Goal: Information Seeking & Learning: Learn about a topic

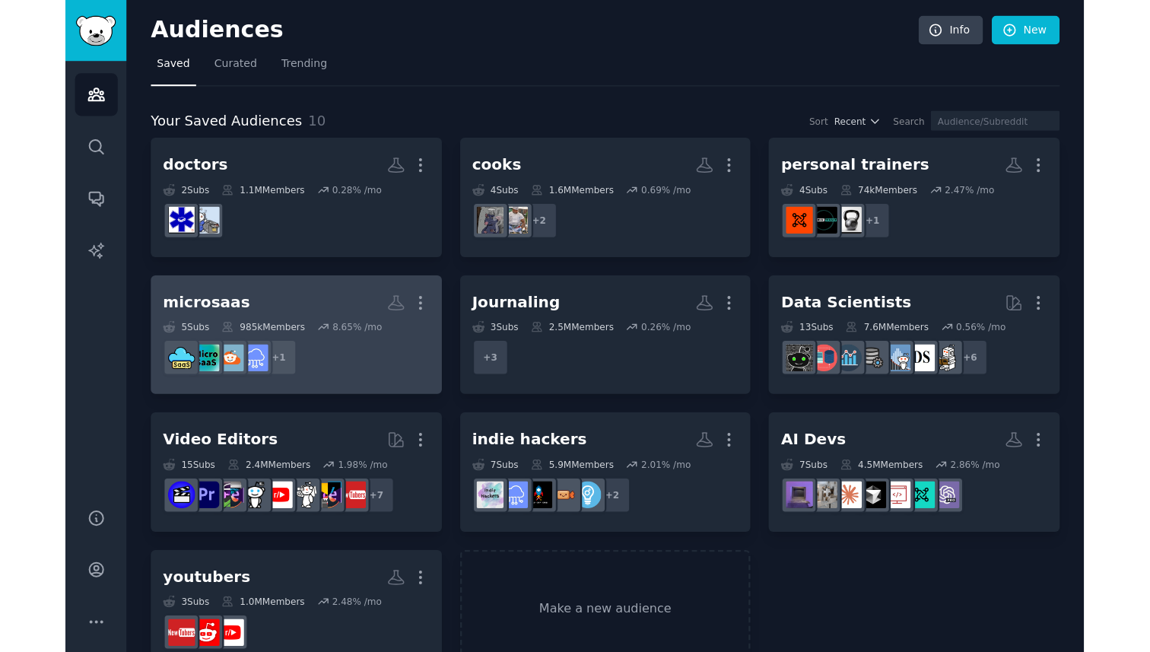
scroll to position [36, 0]
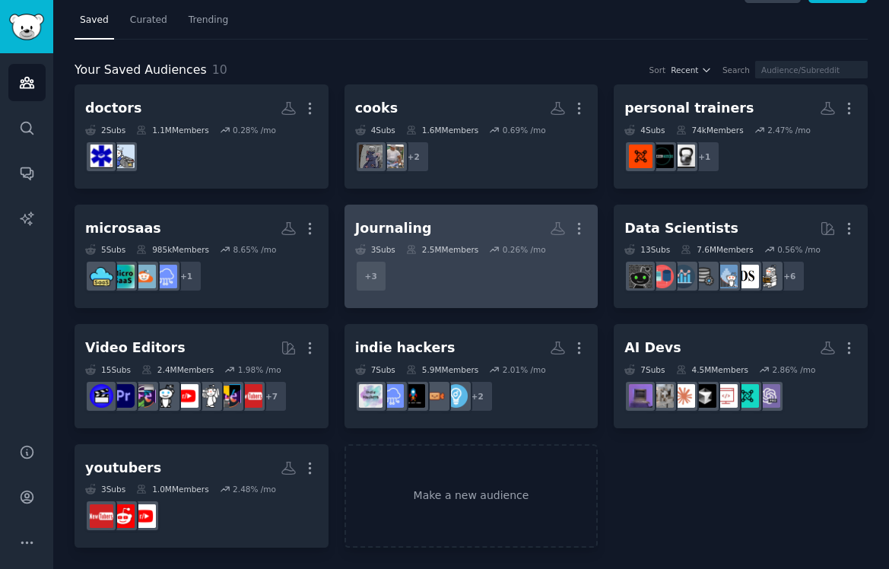
click at [471, 263] on dd "r/bulletjournal, r/digitaljournaling, r/Journaling + 3" at bounding box center [471, 276] width 233 height 43
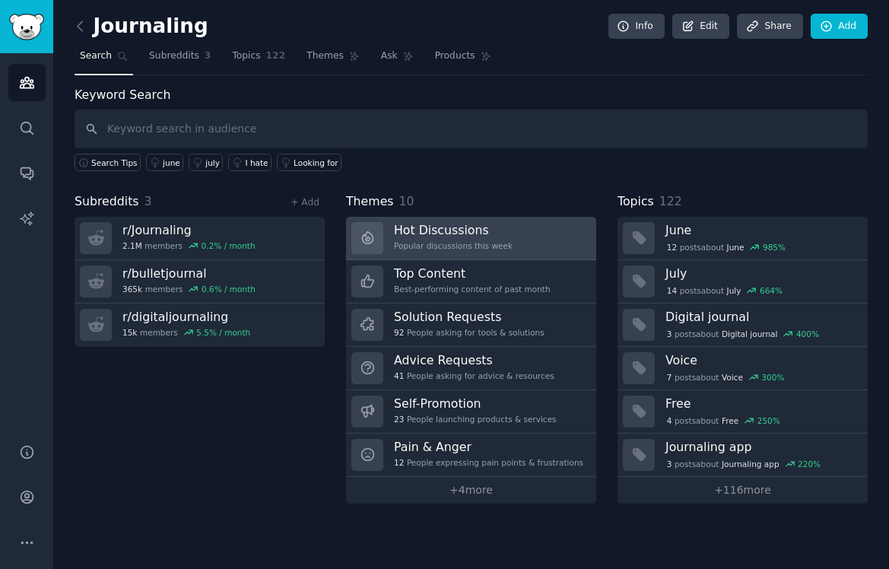
click at [415, 257] on link "Hot Discussions Popular discussions this week" at bounding box center [471, 238] width 250 height 43
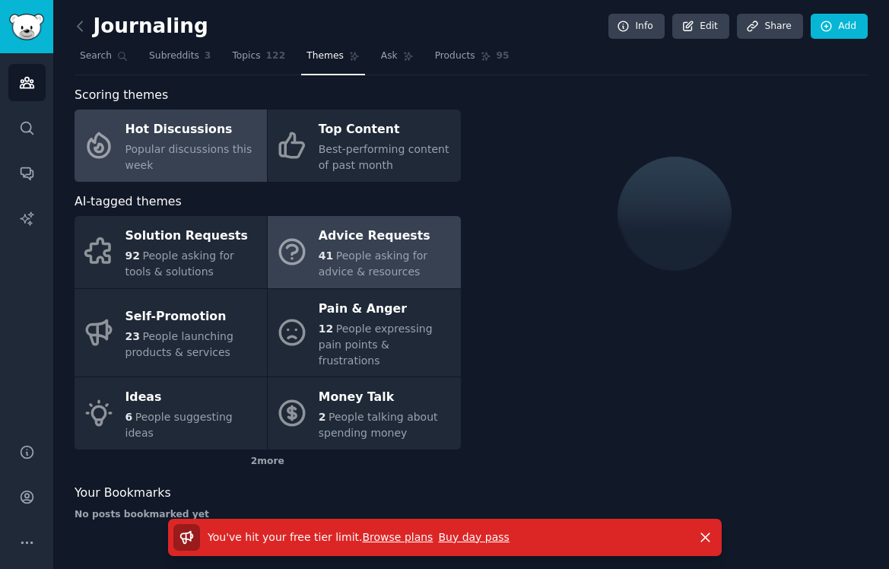
click at [413, 253] on span "People asking for advice & resources" at bounding box center [373, 264] width 109 height 28
